Goal: Information Seeking & Learning: Learn about a topic

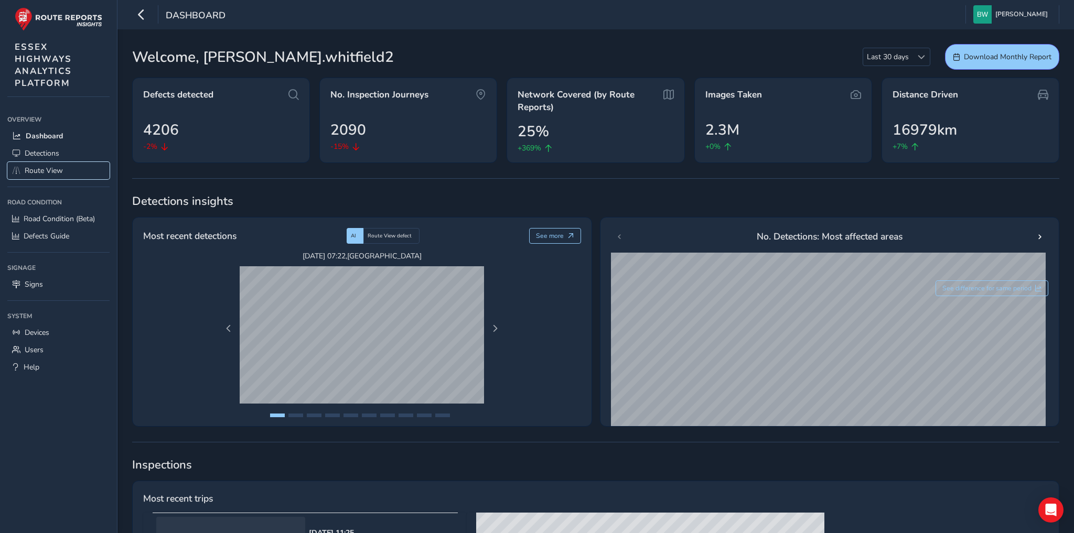
click at [59, 170] on span "Route View" at bounding box center [44, 171] width 38 height 10
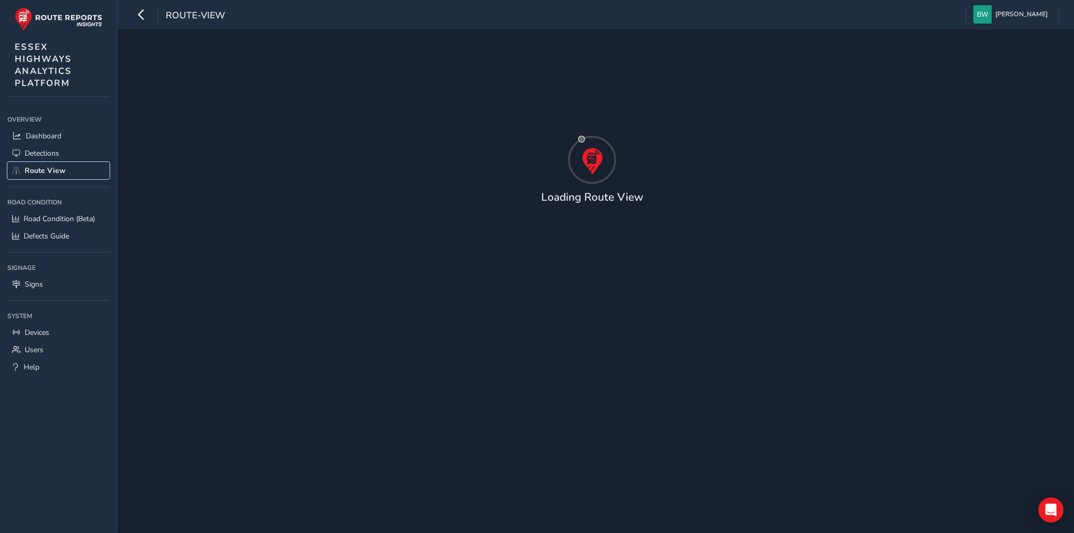
type input "[DATE] - [DATE]"
type input "00:00"
type input "23:59"
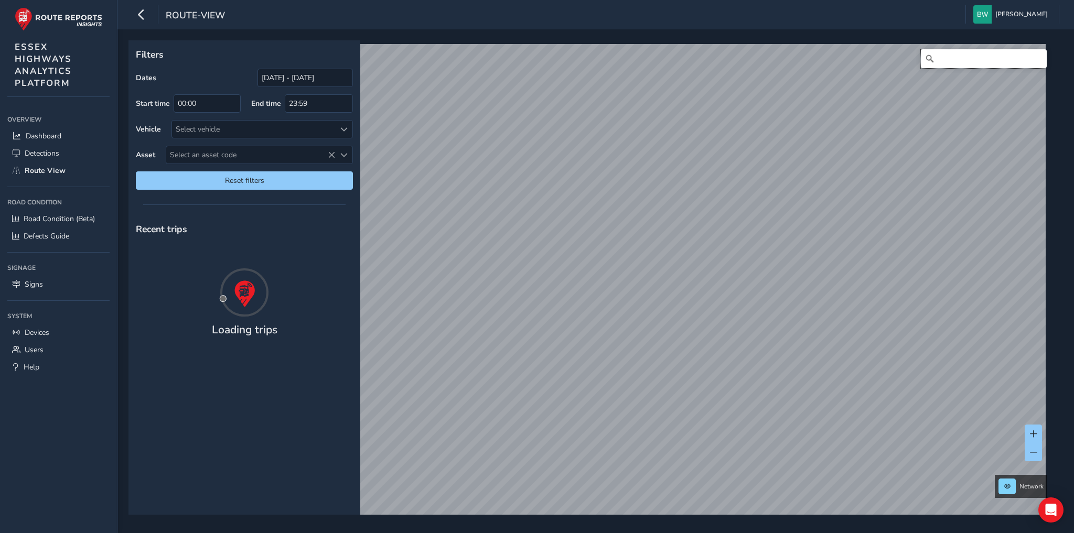
click at [945, 55] on input "Search" at bounding box center [984, 58] width 126 height 19
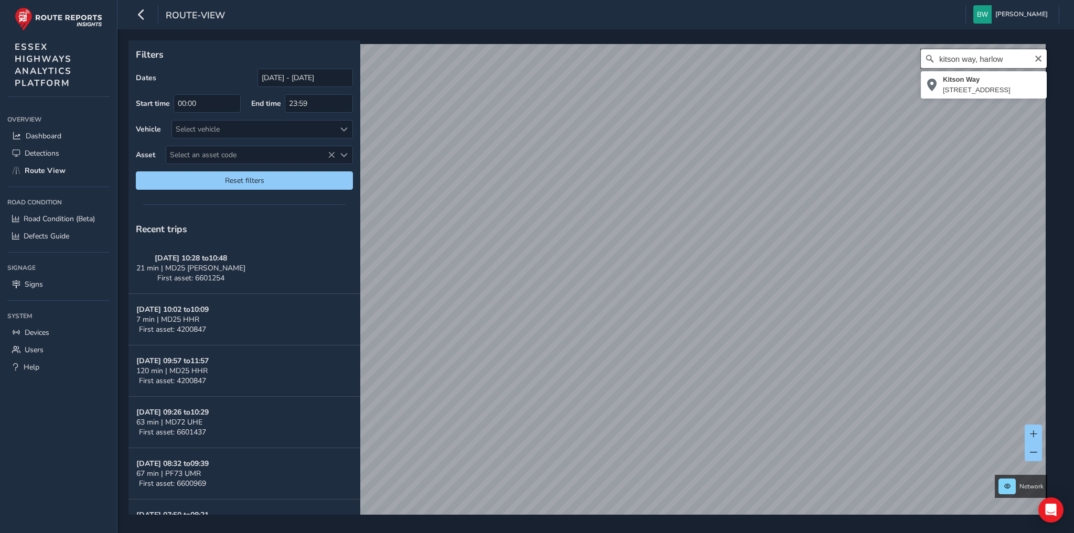
type input "kitson way, harlow"
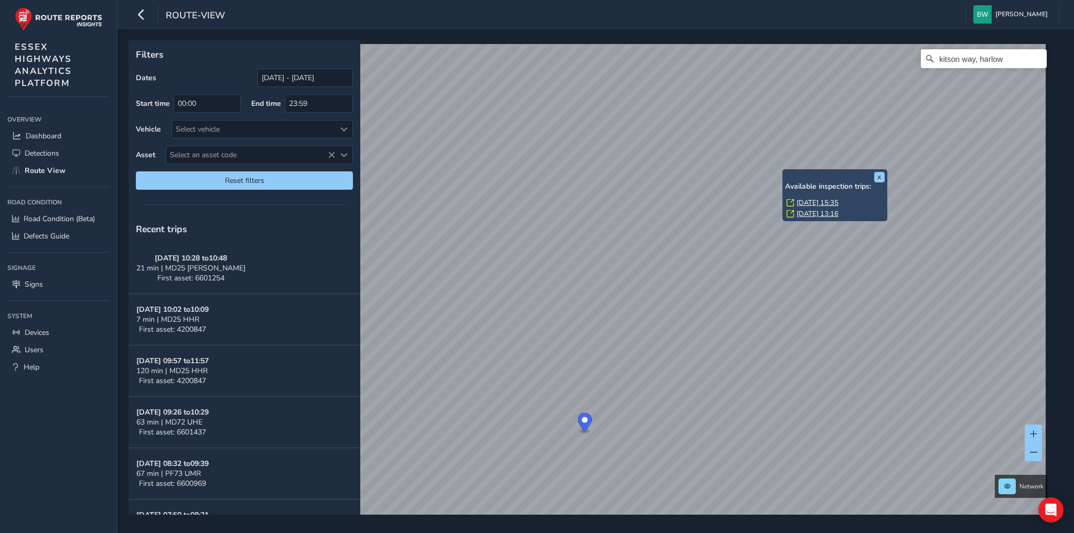
click at [818, 203] on link "[DATE] 15:35" at bounding box center [818, 202] width 42 height 9
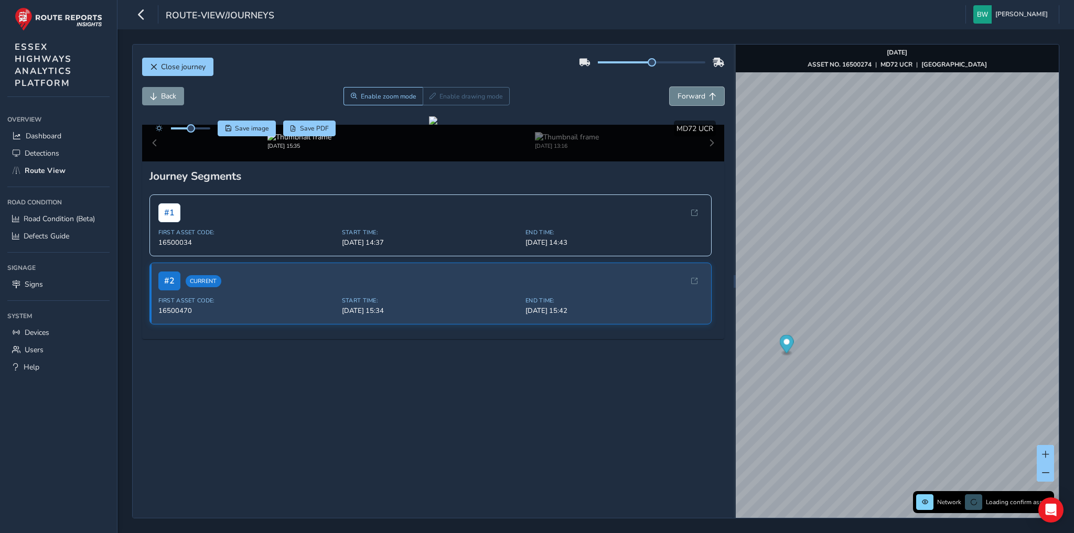
click at [677, 102] on button "Forward" at bounding box center [697, 96] width 55 height 18
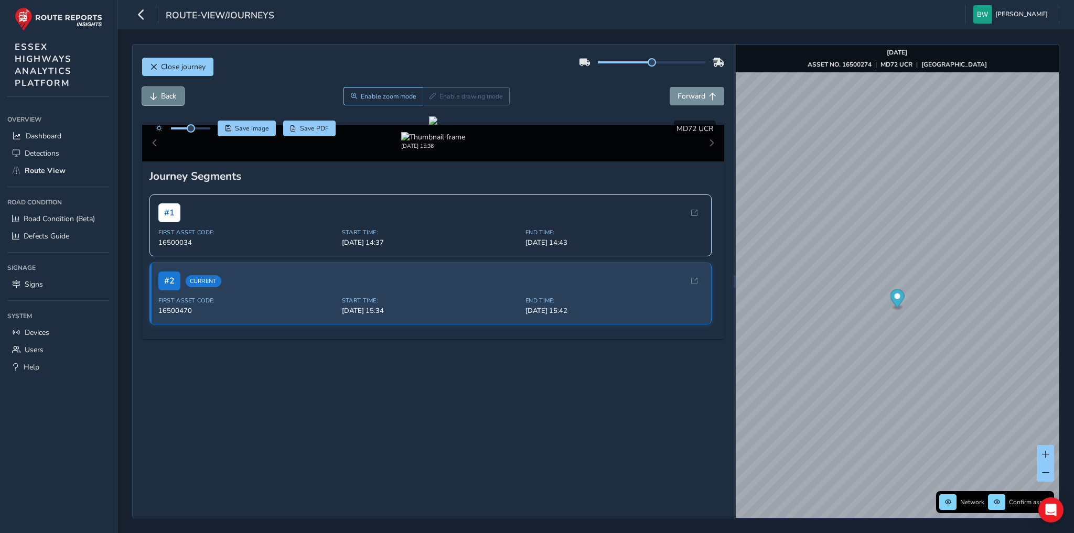
click at [174, 95] on span "Back" at bounding box center [168, 96] width 15 height 10
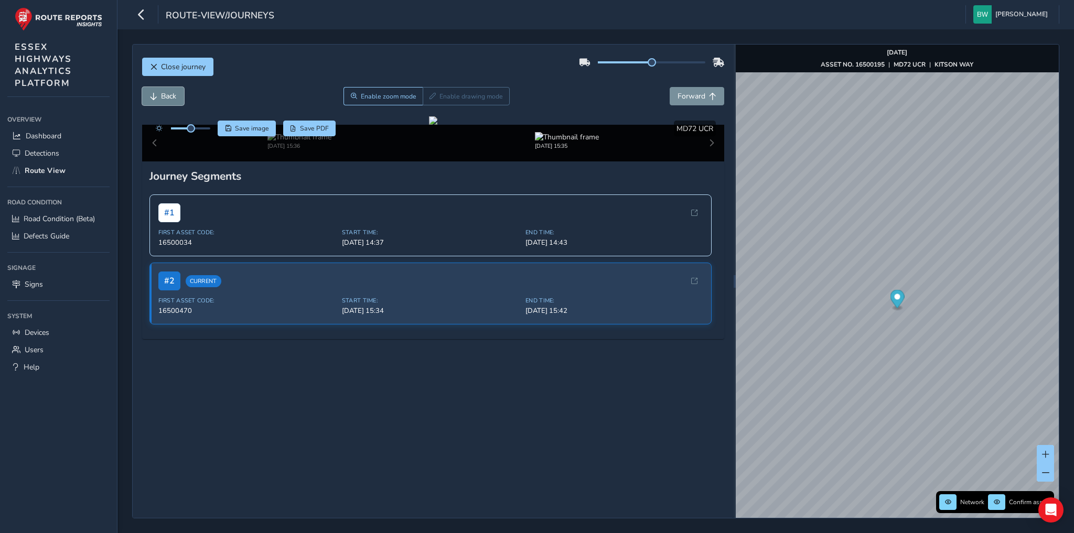
click at [174, 95] on span "Back" at bounding box center [168, 96] width 15 height 10
click at [682, 101] on button "Forward" at bounding box center [697, 96] width 55 height 18
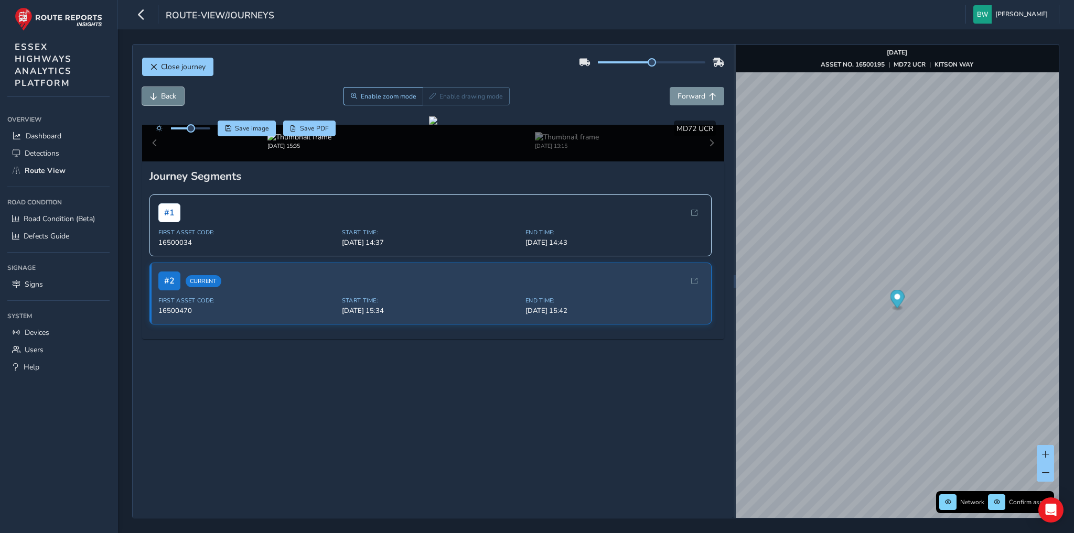
click at [164, 97] on span "Back" at bounding box center [168, 96] width 15 height 10
click at [429, 125] on div at bounding box center [433, 120] width 8 height 8
click at [563, 142] on img at bounding box center [567, 137] width 64 height 10
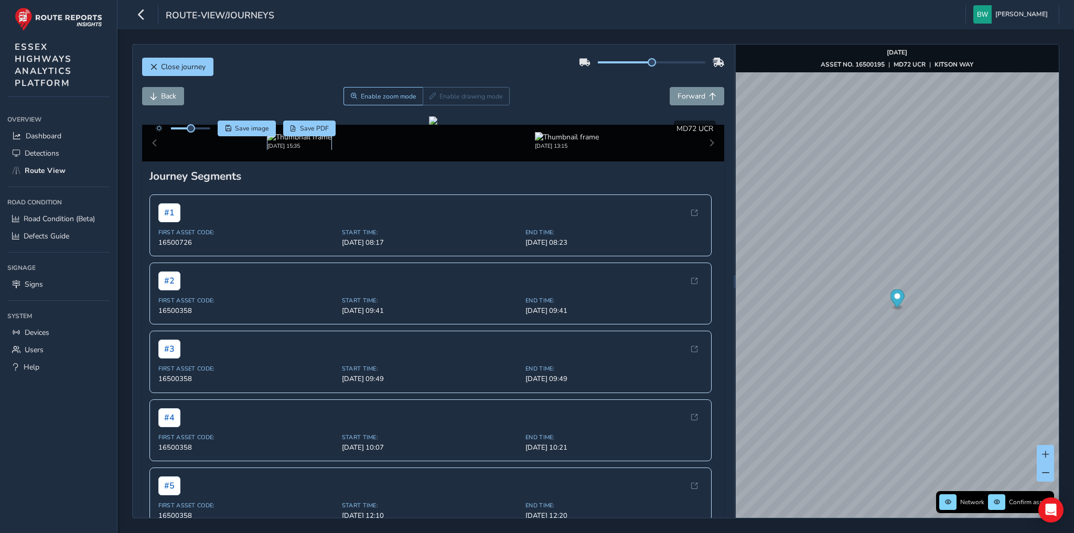
click at [286, 142] on img at bounding box center [299, 137] width 64 height 10
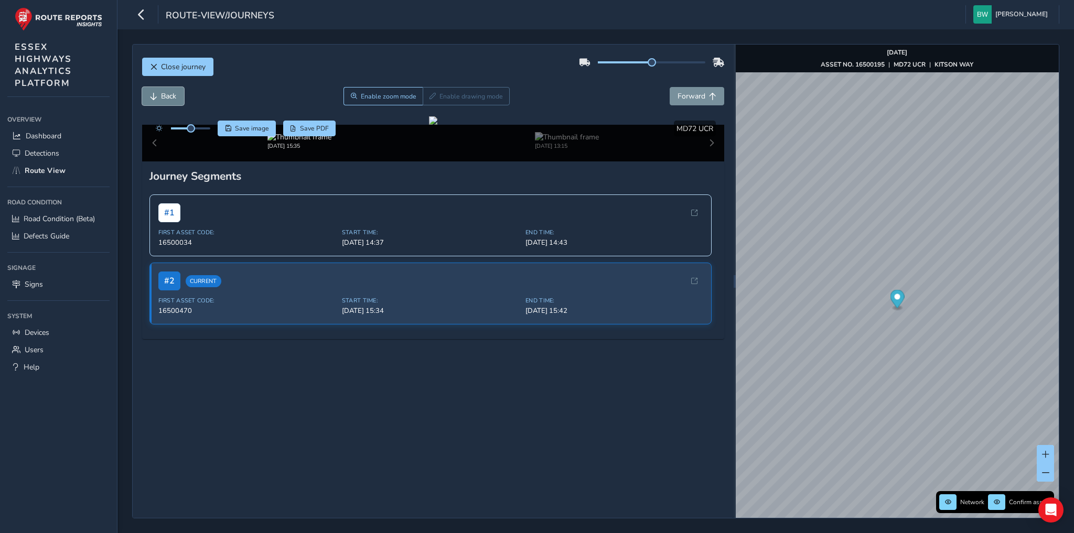
click at [156, 94] on span "Back" at bounding box center [153, 96] width 7 height 7
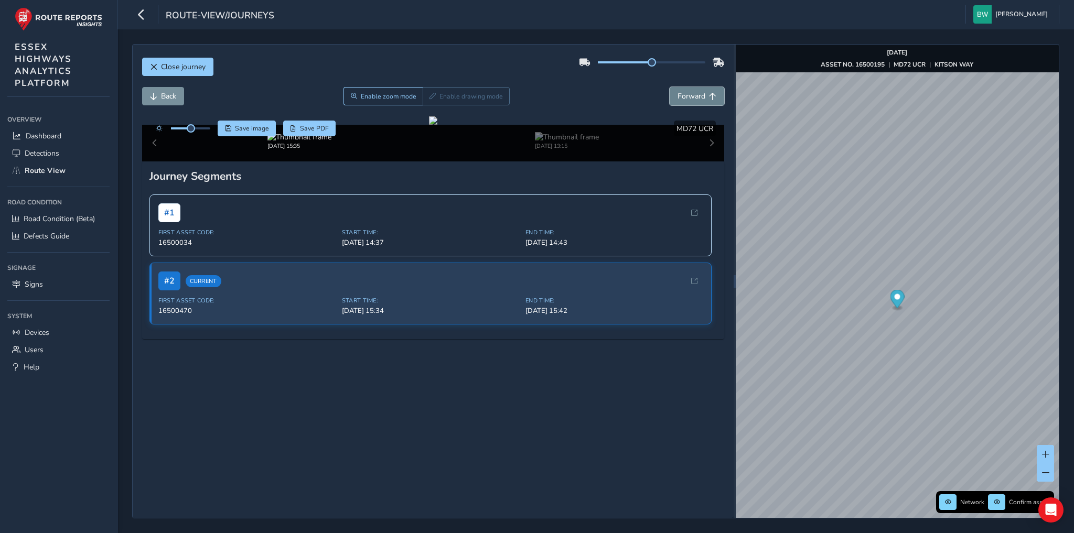
click at [686, 87] on button "Forward" at bounding box center [697, 96] width 55 height 18
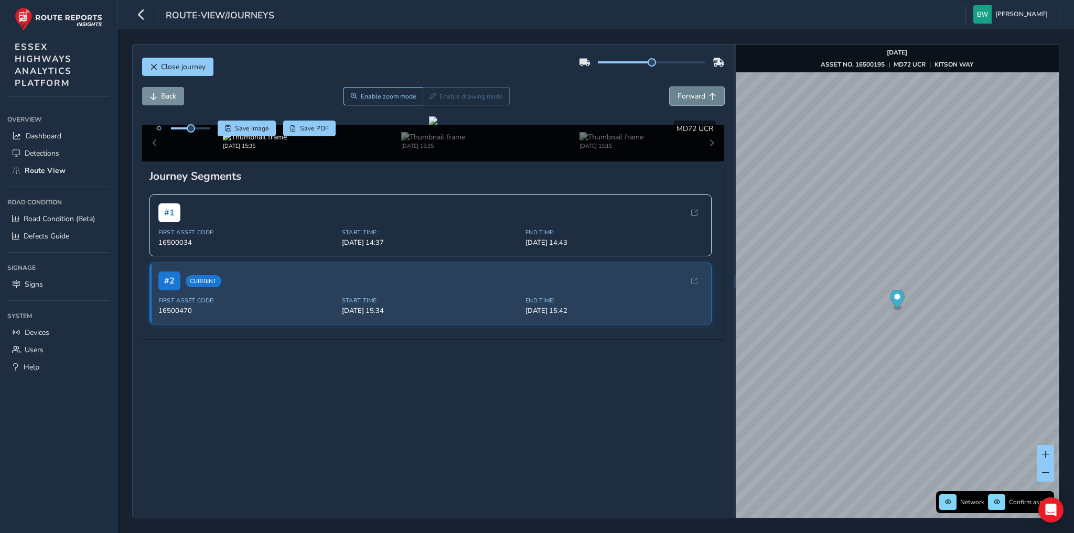
click at [686, 87] on button "Forward" at bounding box center [697, 96] width 55 height 18
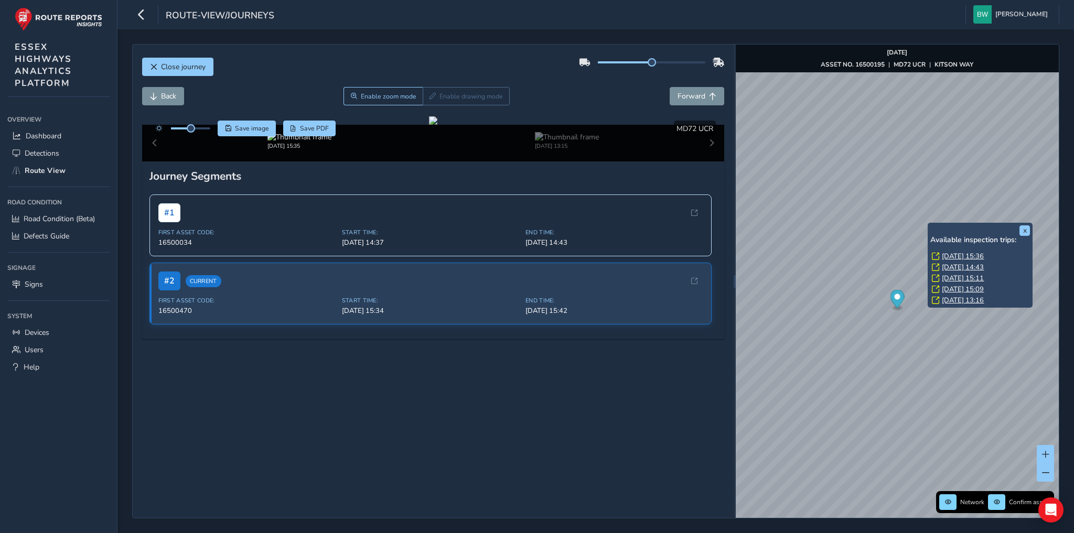
click at [948, 253] on link "[DATE] 15:36" at bounding box center [963, 256] width 42 height 9
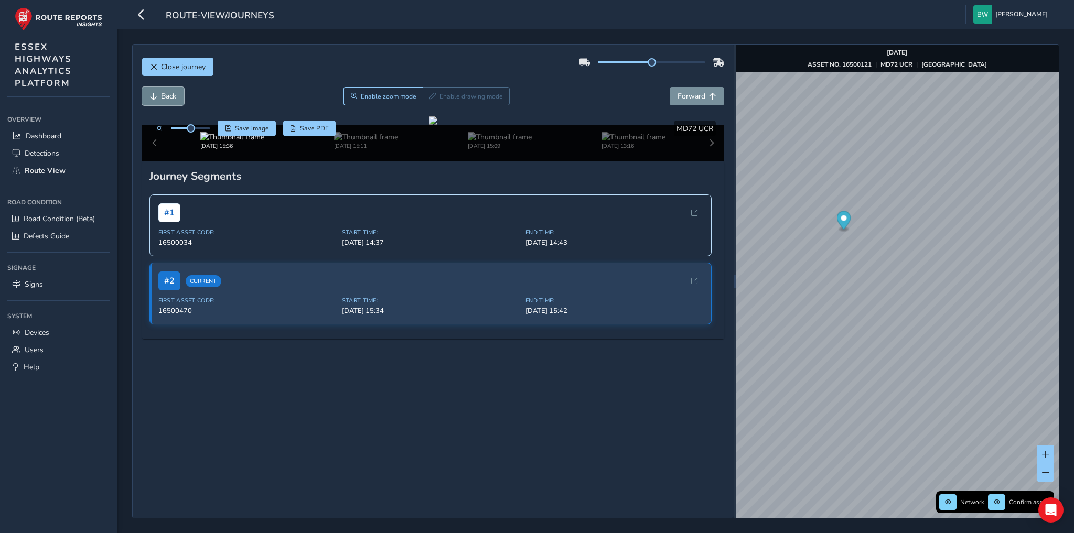
click at [157, 101] on button "Back" at bounding box center [163, 96] width 42 height 18
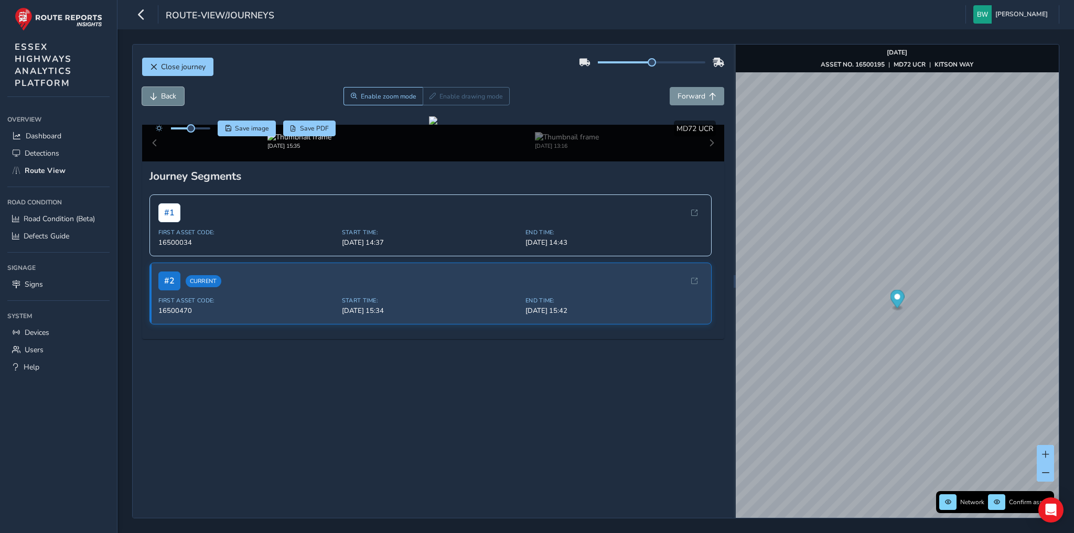
click at [157, 101] on button "Back" at bounding box center [163, 96] width 42 height 18
